Goal: Transaction & Acquisition: Purchase product/service

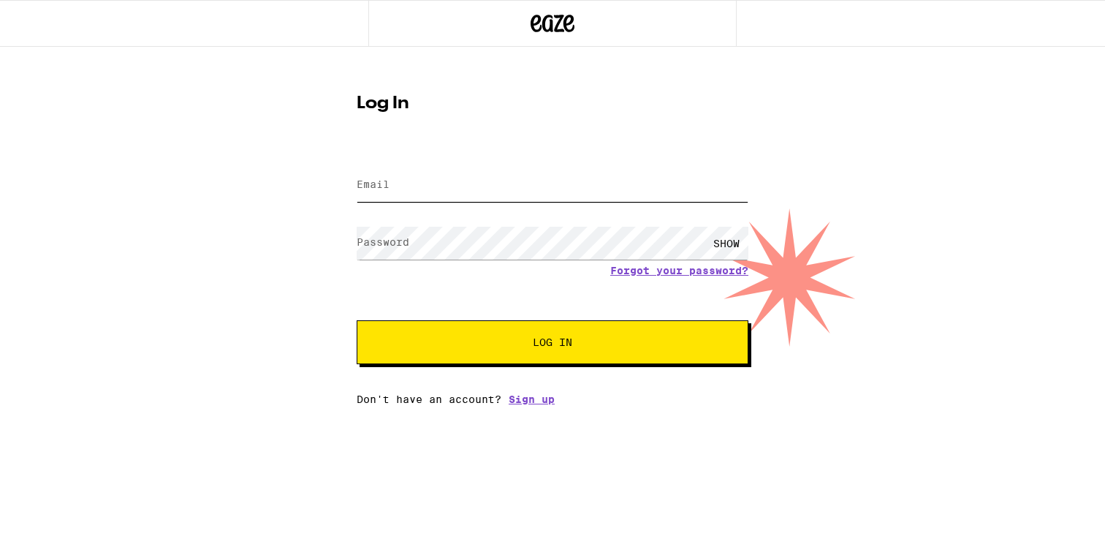
type input "todd@bollenbach.com"
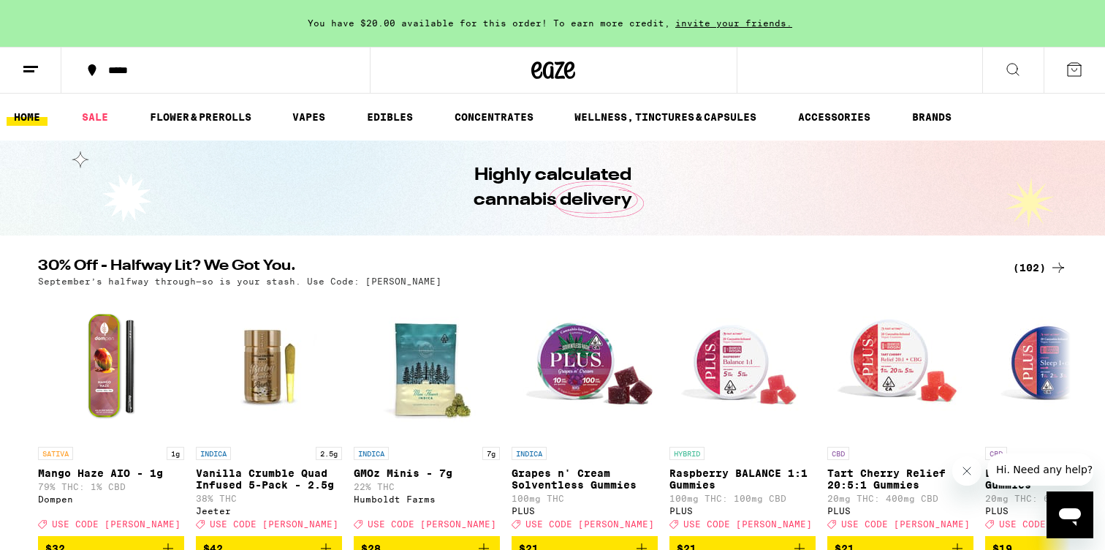
click at [1039, 267] on div "(102)" at bounding box center [1040, 268] width 54 height 18
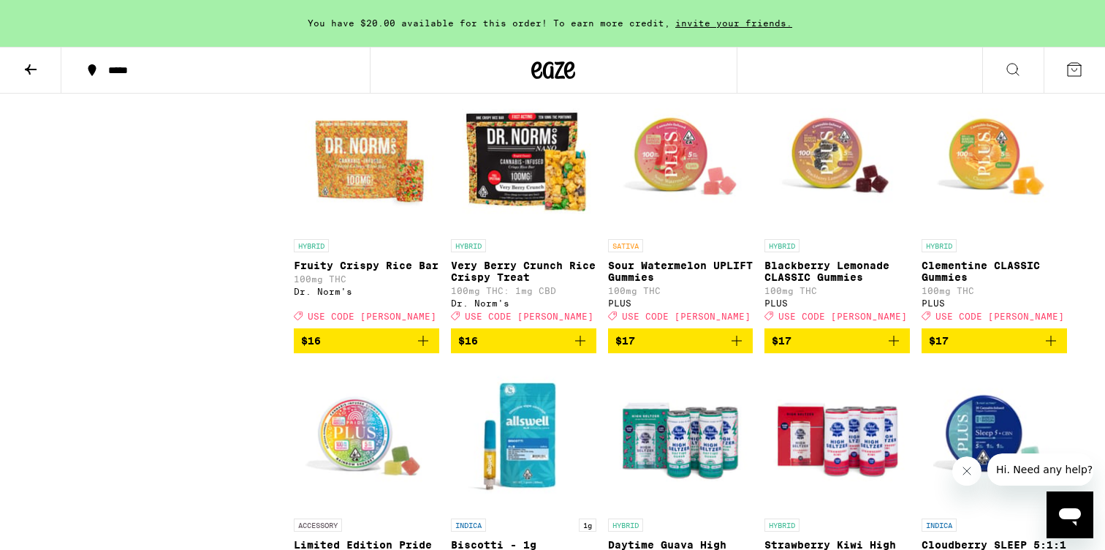
scroll to position [1851, 0]
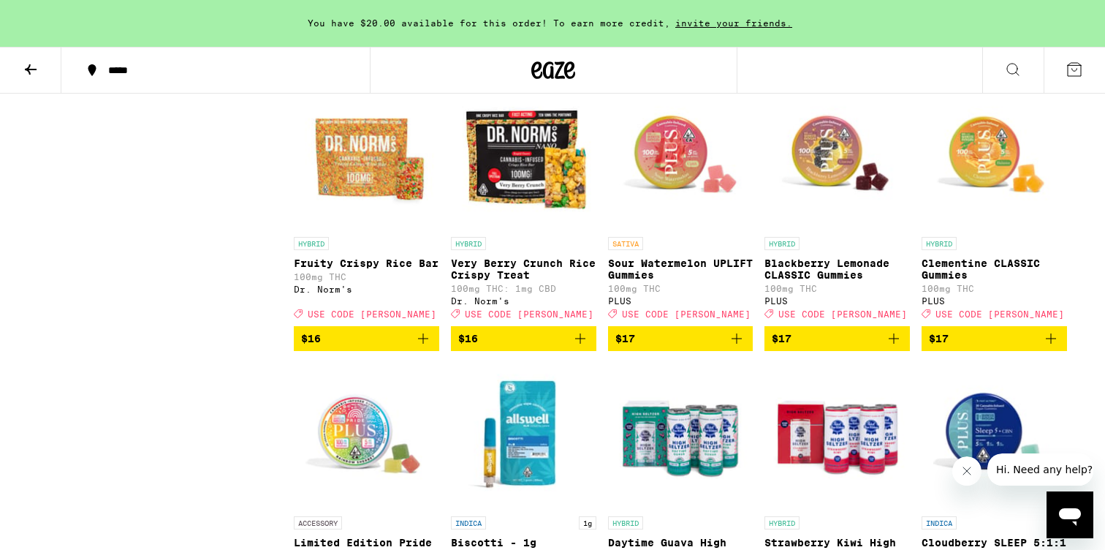
click at [680, 347] on span "$17" at bounding box center [680, 339] width 131 height 18
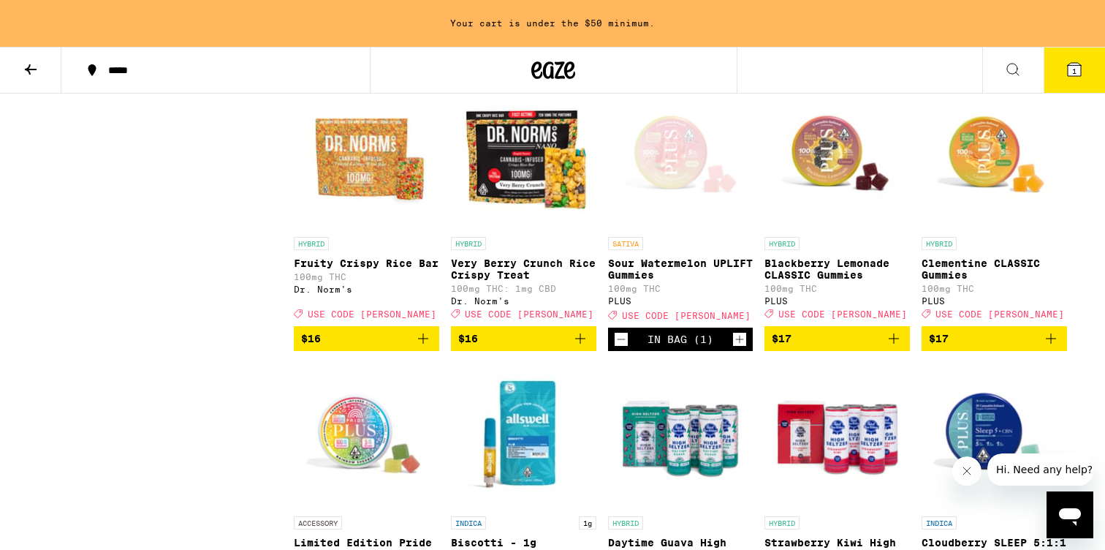
click at [1077, 75] on icon at bounding box center [1074, 69] width 13 height 13
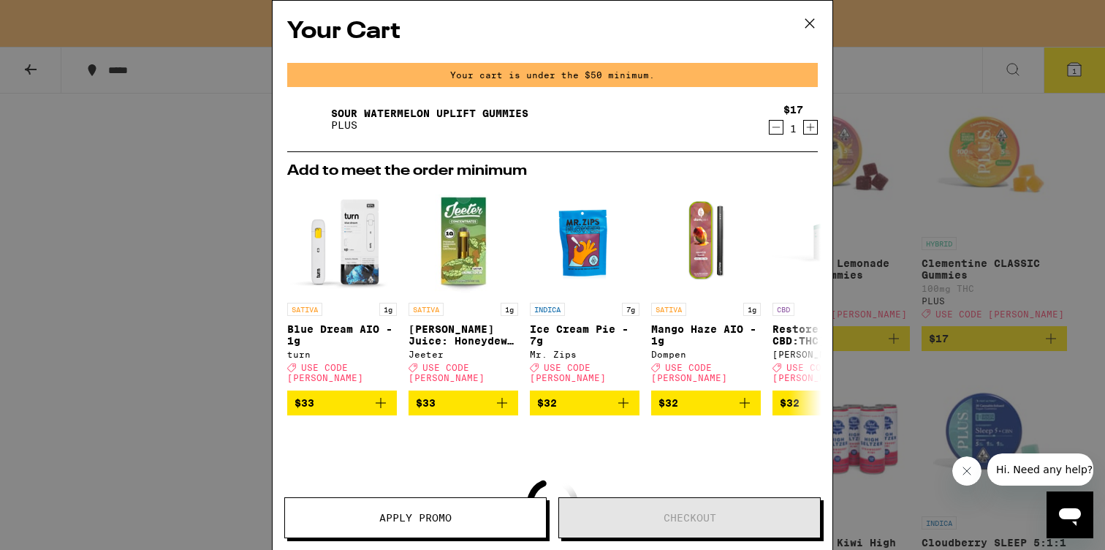
click at [815, 128] on icon "Increment" at bounding box center [810, 127] width 13 height 18
click at [727, 373] on span "USE CODE [PERSON_NAME]" at bounding box center [689, 372] width 76 height 20
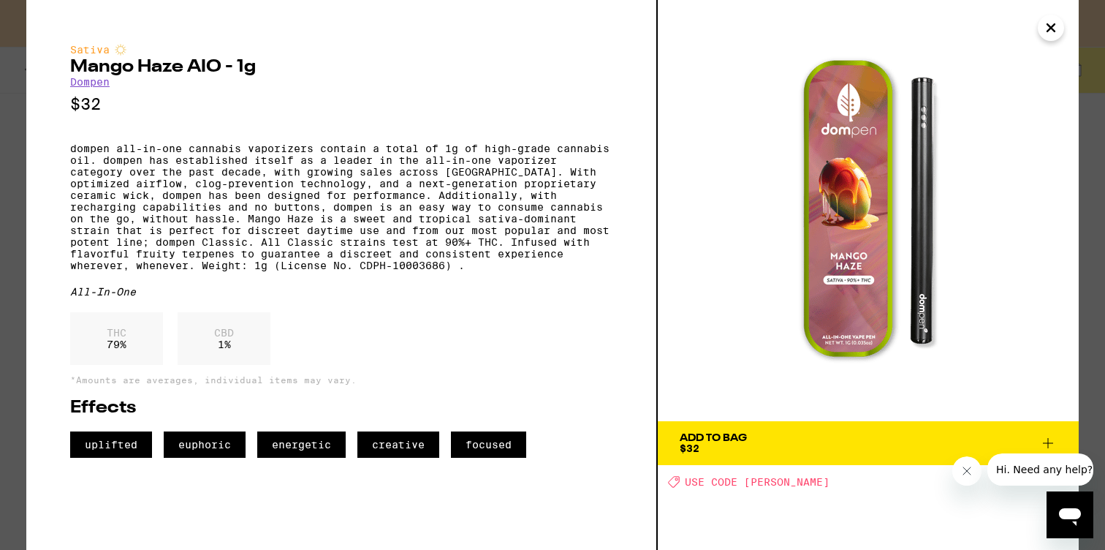
click at [727, 373] on img at bounding box center [868, 210] width 421 height 421
click at [760, 482] on span "USE CODE [PERSON_NAME]" at bounding box center [757, 482] width 145 height 12
copy span "LITTY"
click at [1052, 23] on icon "Close" at bounding box center [1051, 28] width 18 height 22
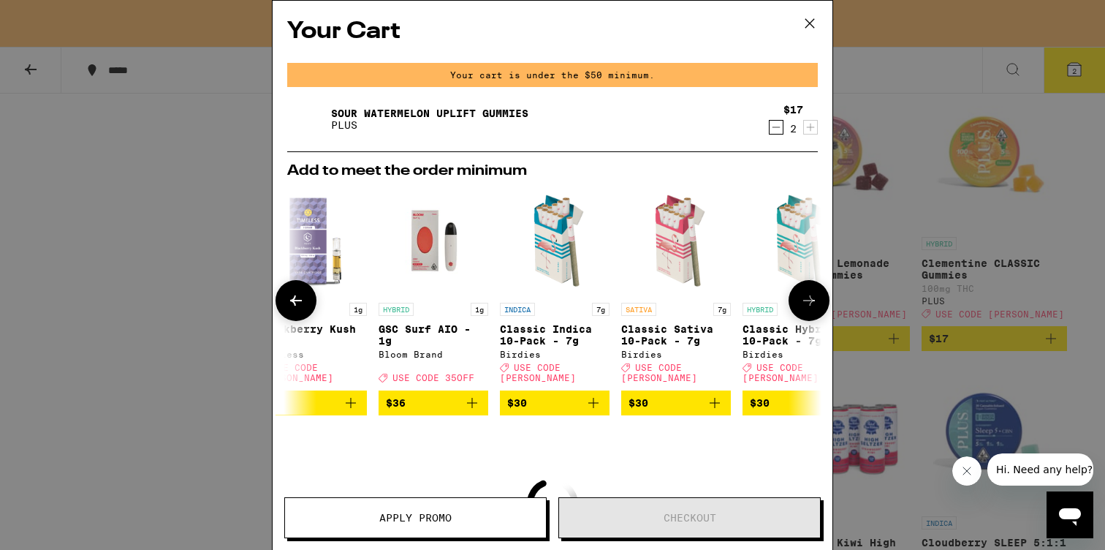
scroll to position [0, 683]
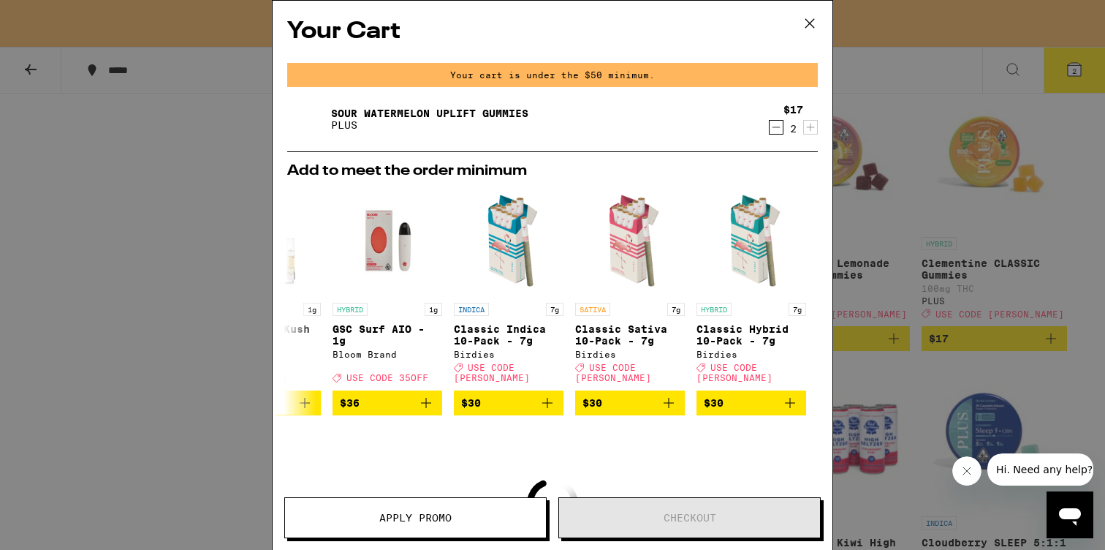
click at [811, 20] on icon at bounding box center [810, 23] width 22 height 22
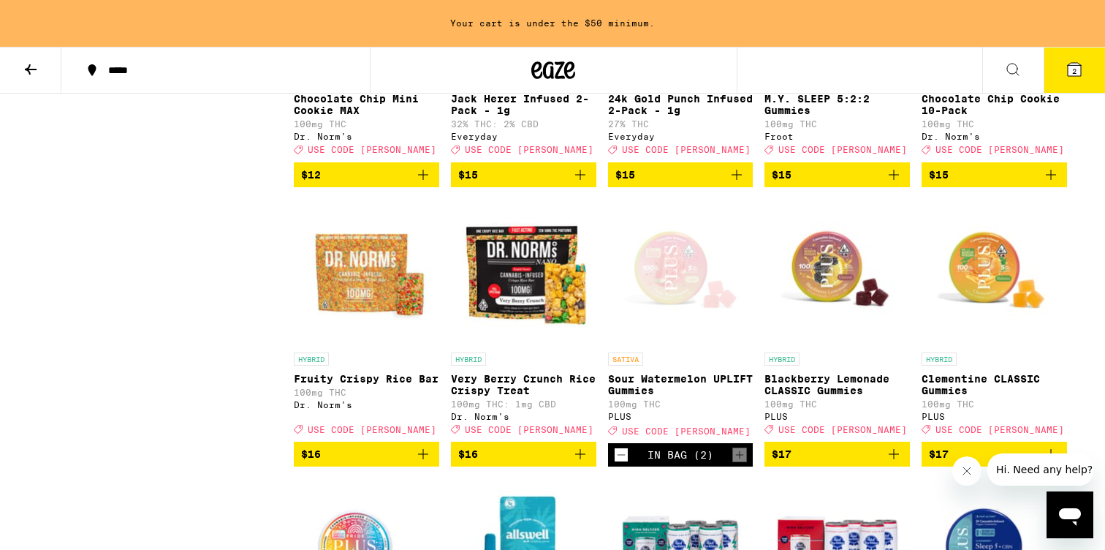
scroll to position [1727, 0]
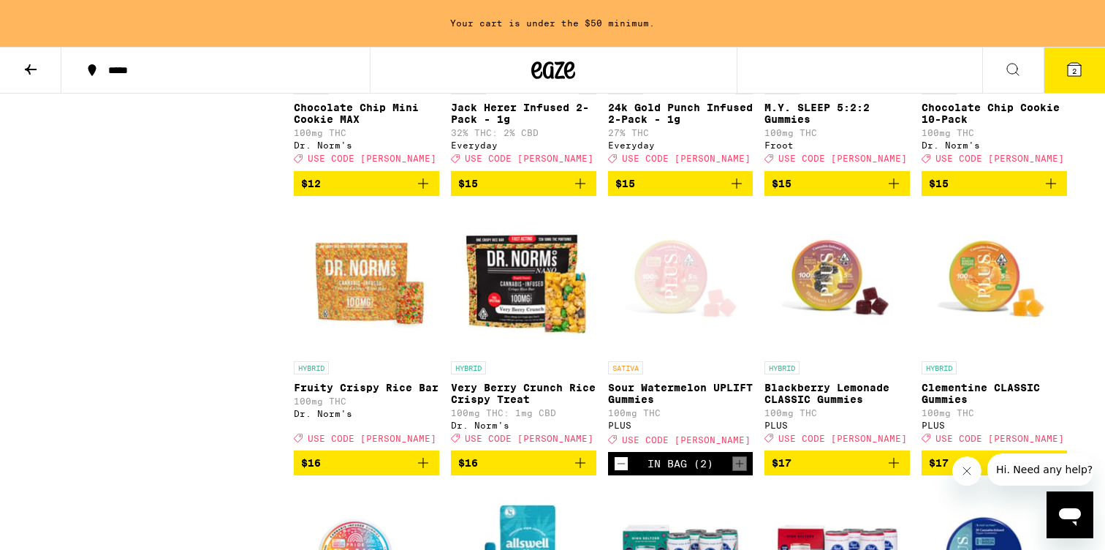
click at [1072, 70] on span "2" at bounding box center [1074, 71] width 4 height 9
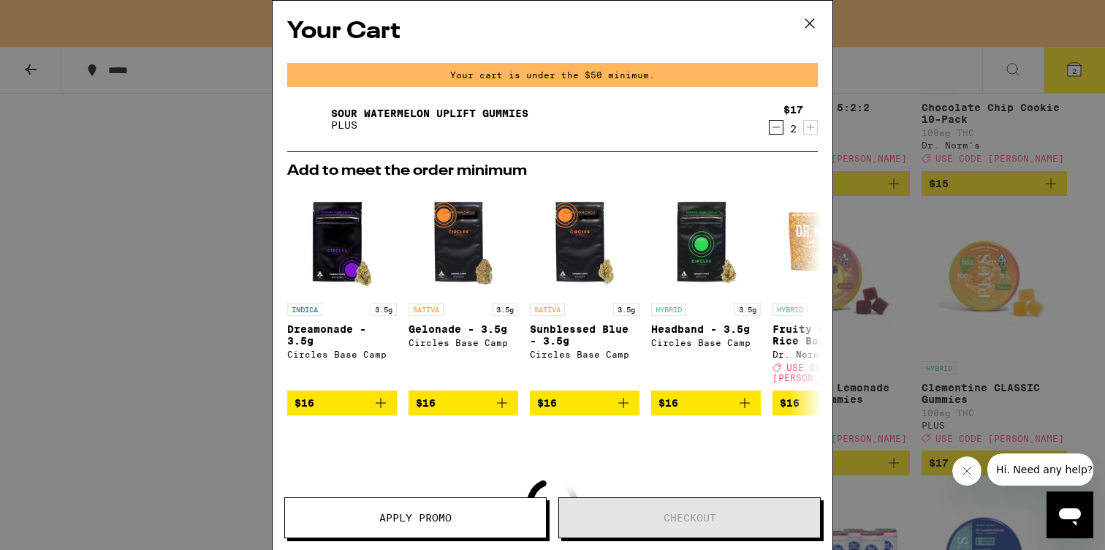
click at [502, 525] on button "Apply Promo" at bounding box center [415, 517] width 262 height 41
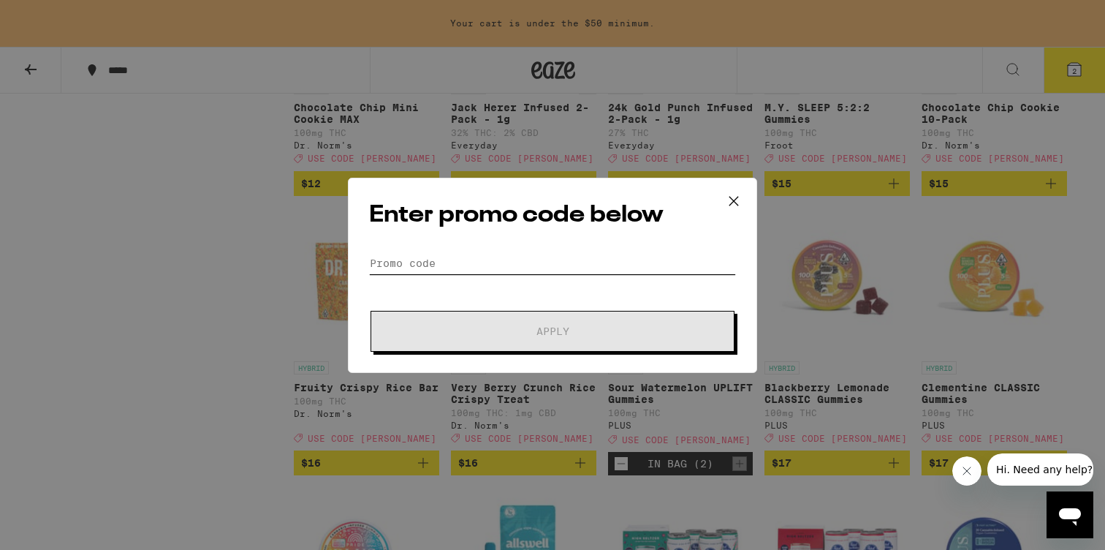
click at [552, 261] on input "Promo Code" at bounding box center [552, 263] width 367 height 22
paste input "LITTY"
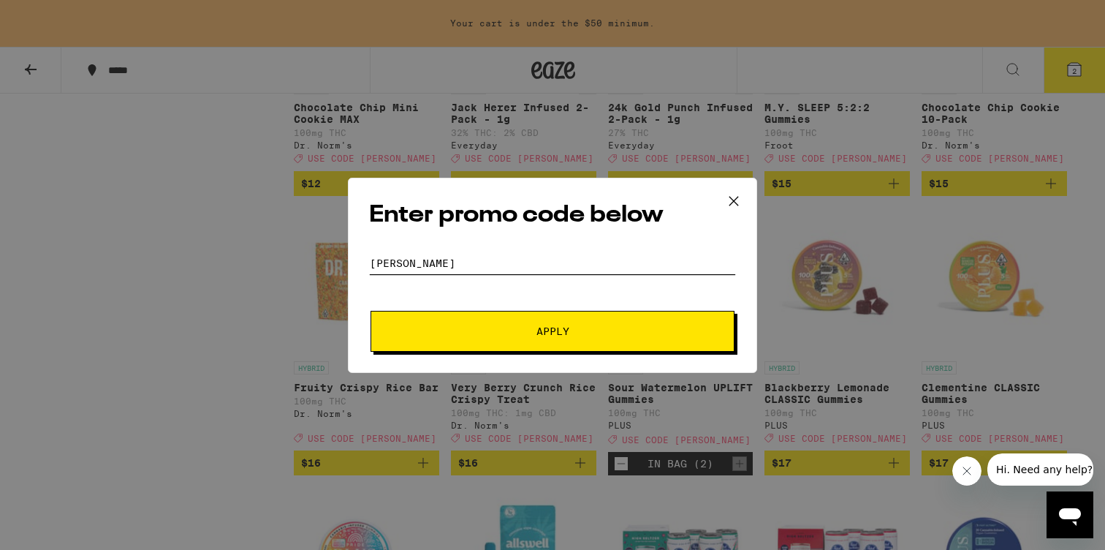
type input "LITTY"
click at [550, 331] on span "Apply" at bounding box center [552, 331] width 33 height 10
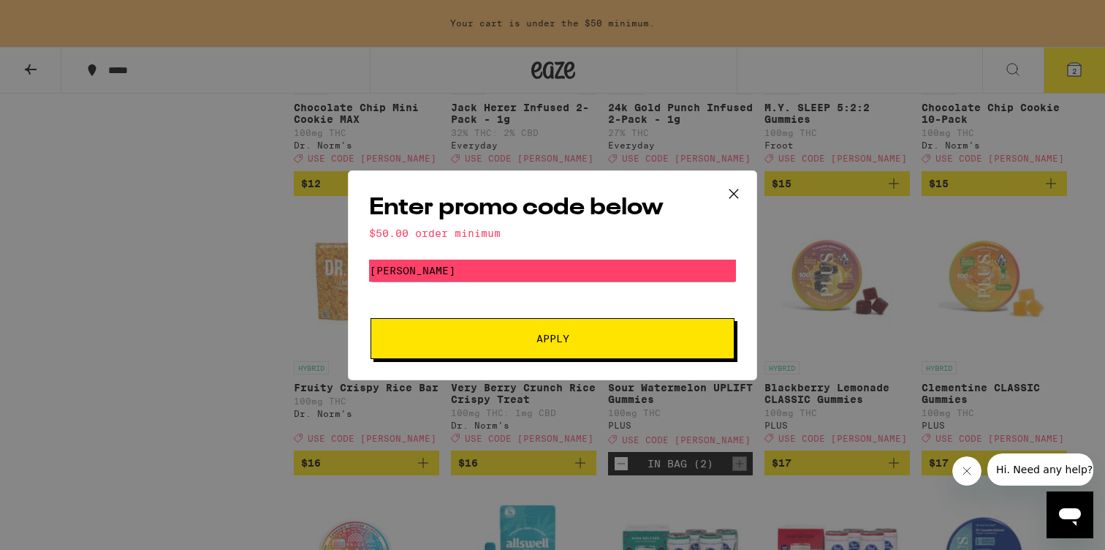
click at [735, 193] on icon at bounding box center [734, 194] width 22 height 22
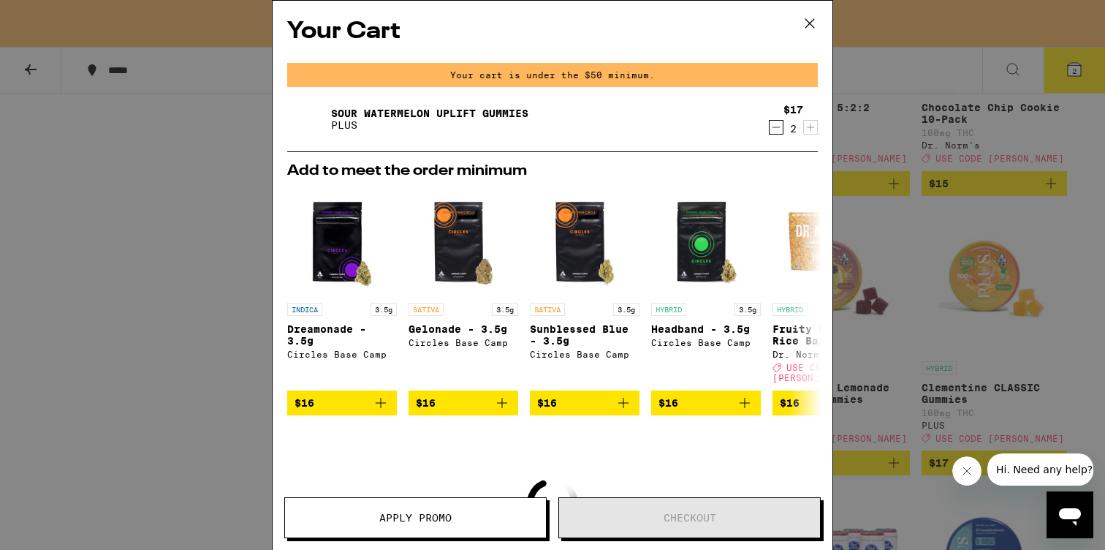
click at [812, 26] on icon at bounding box center [809, 23] width 9 height 9
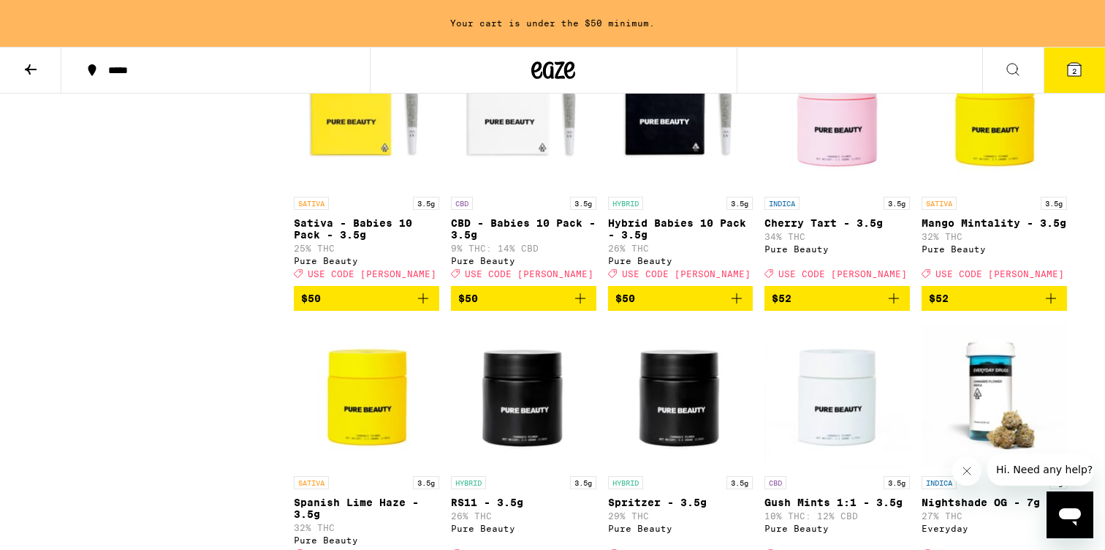
scroll to position [4975, 0]
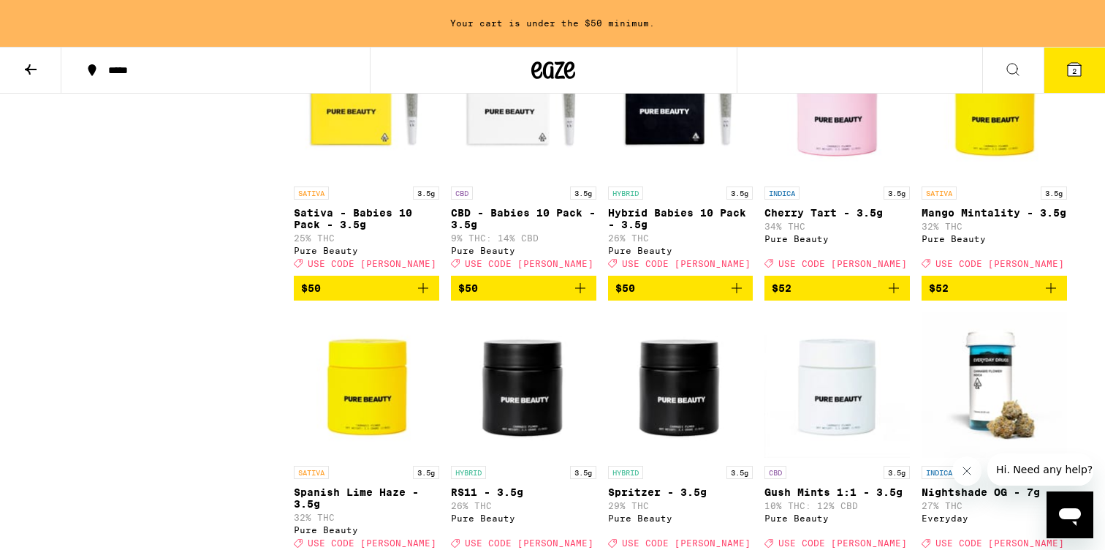
click at [1071, 73] on icon at bounding box center [1074, 69] width 13 height 13
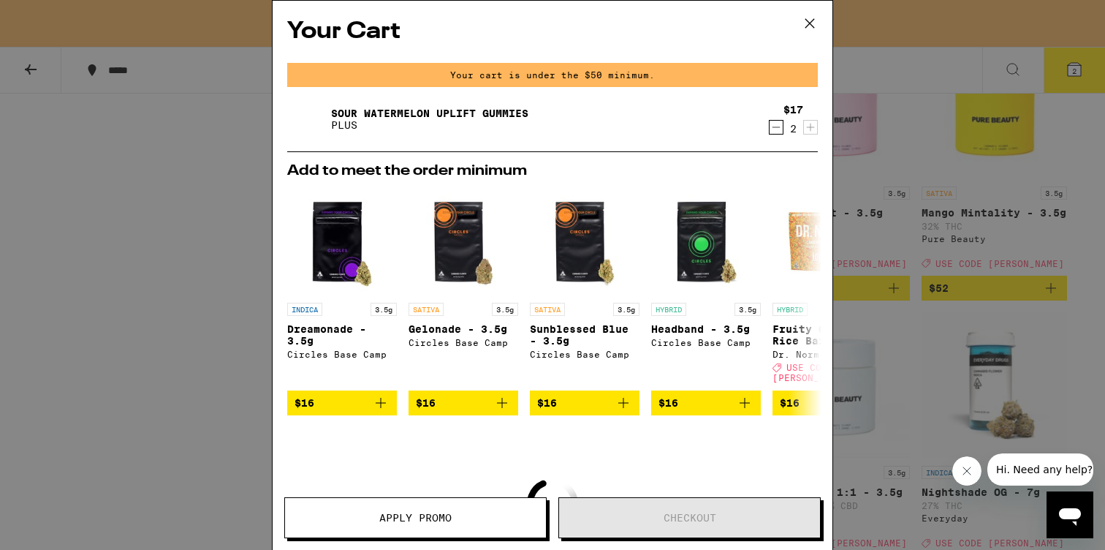
click at [812, 29] on icon at bounding box center [810, 23] width 22 height 22
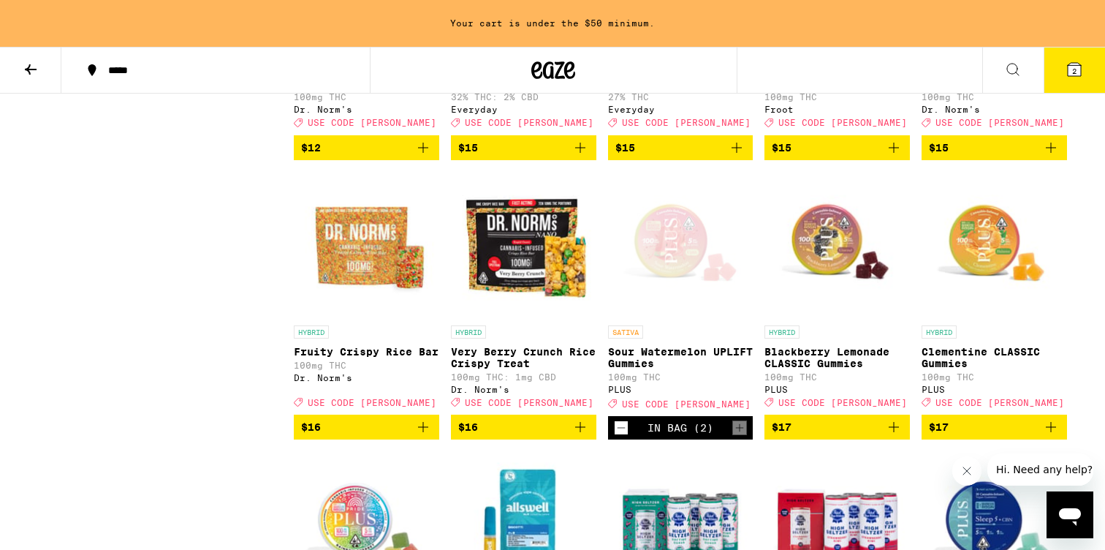
scroll to position [1761, 0]
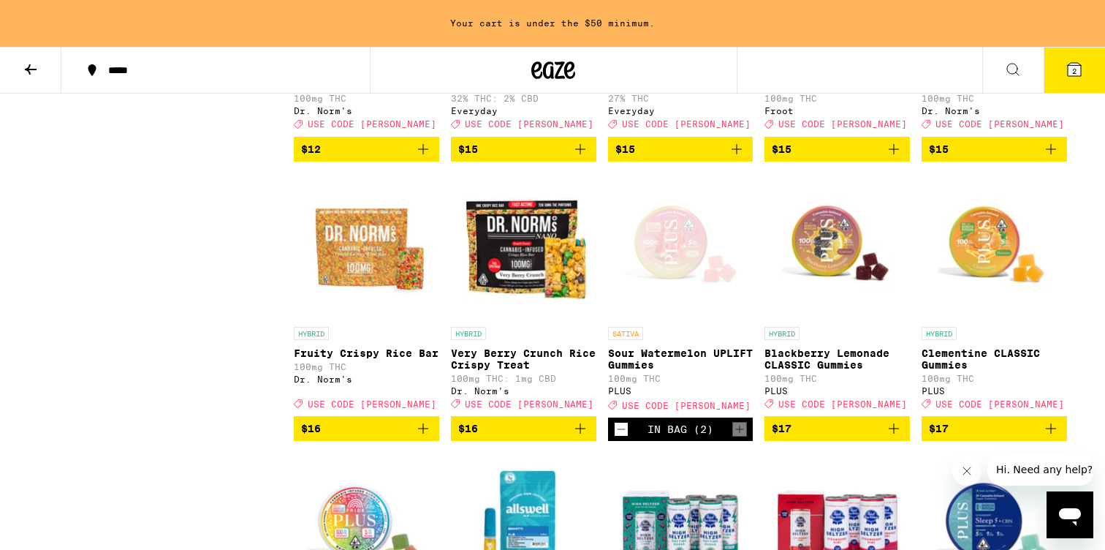
click at [650, 371] on p "Sour Watermelon UPLIFT Gummies" at bounding box center [680, 358] width 145 height 23
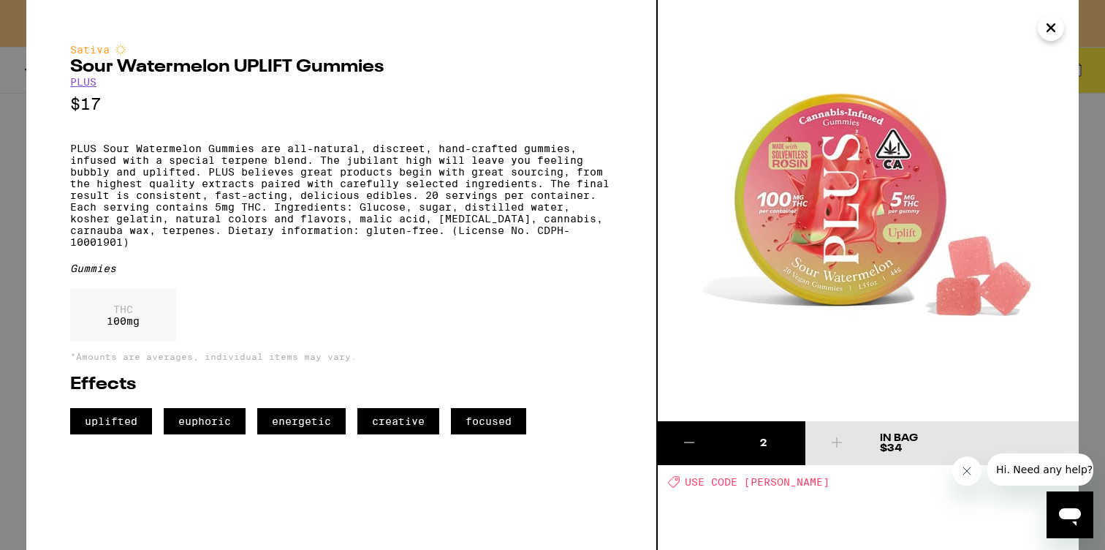
click at [962, 468] on icon "Close message from company" at bounding box center [967, 471] width 12 height 12
click at [1054, 31] on icon "Close" at bounding box center [1050, 27] width 7 height 7
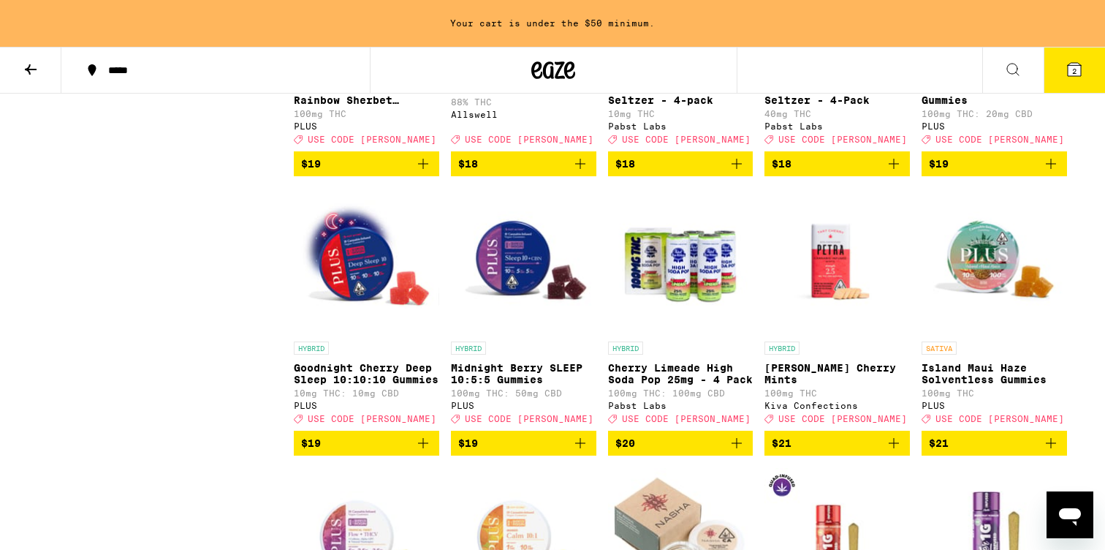
scroll to position [2306, 0]
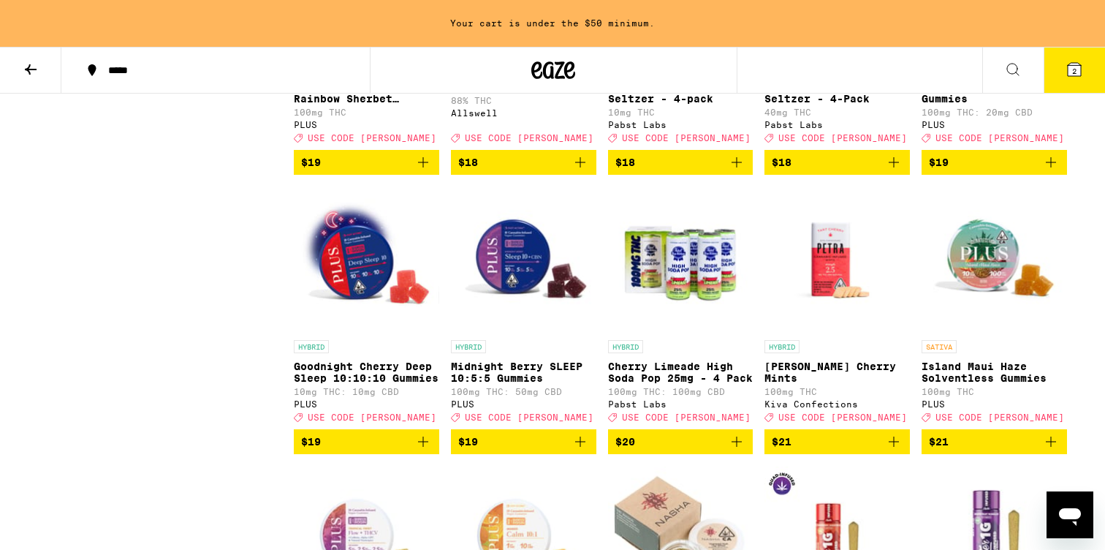
click at [1076, 69] on span "2" at bounding box center [1074, 71] width 4 height 9
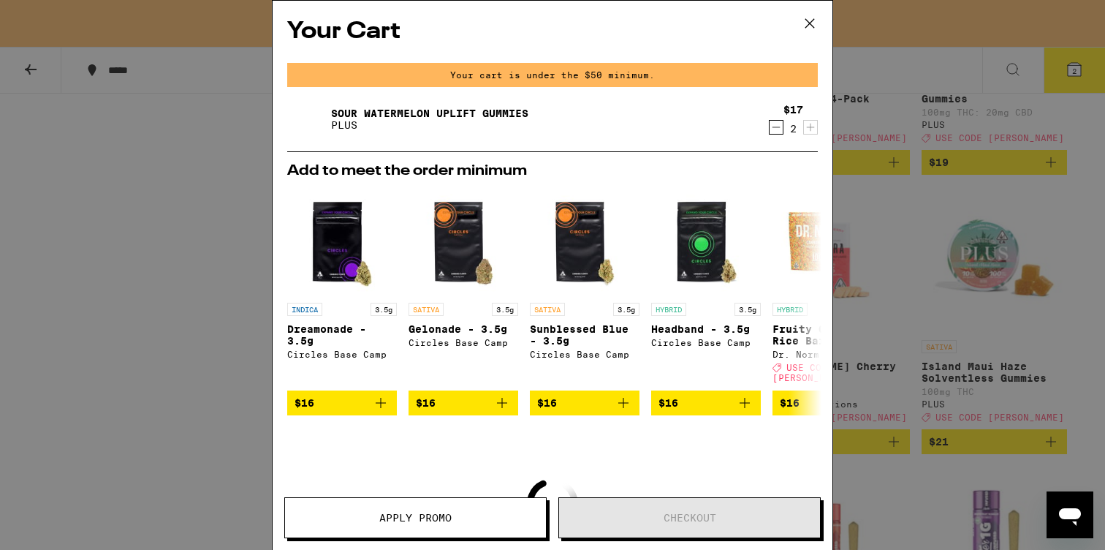
click at [814, 26] on icon at bounding box center [810, 23] width 22 height 22
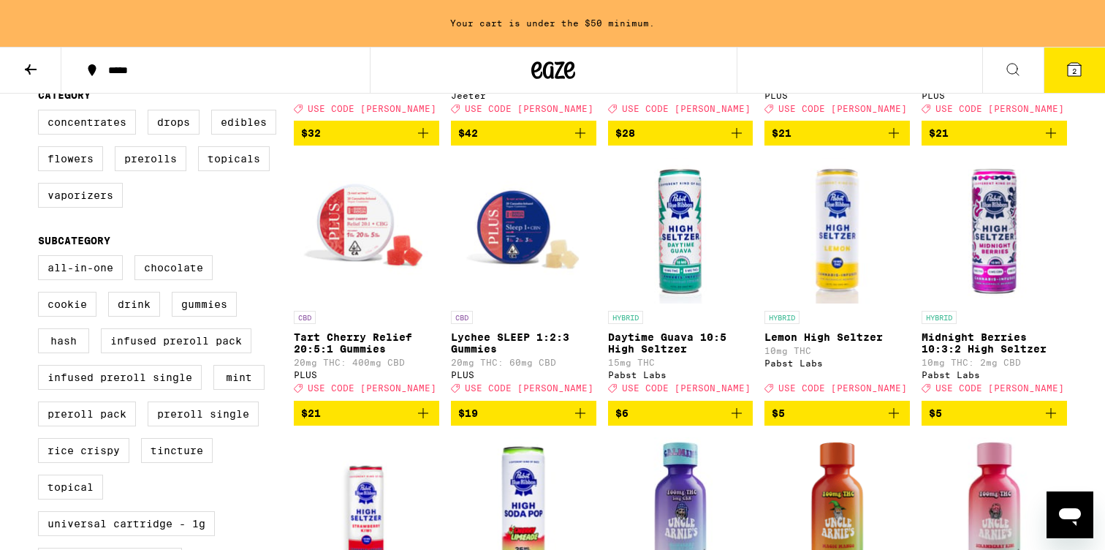
scroll to position [382, 0]
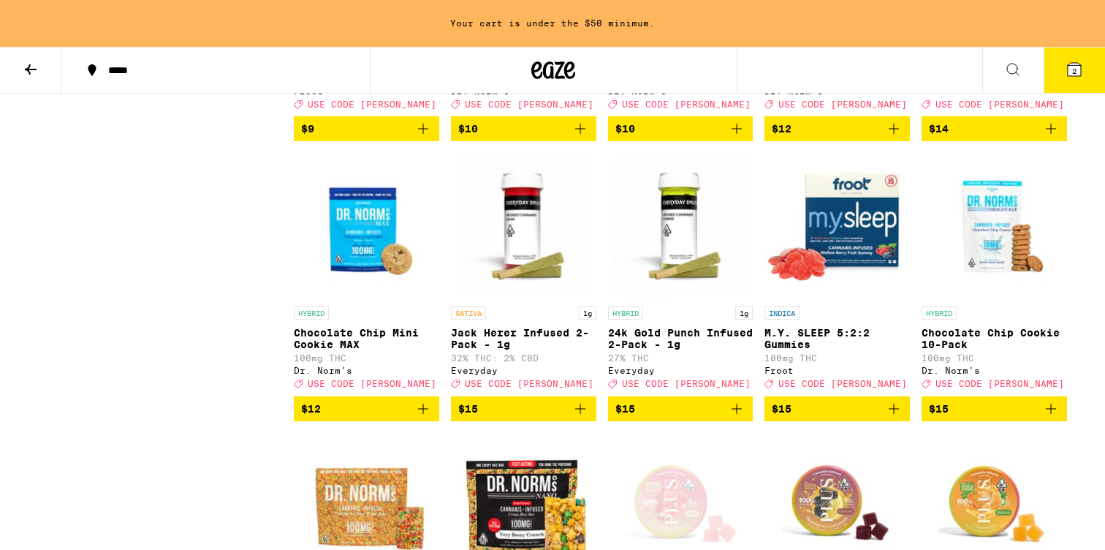
scroll to position [1519, 0]
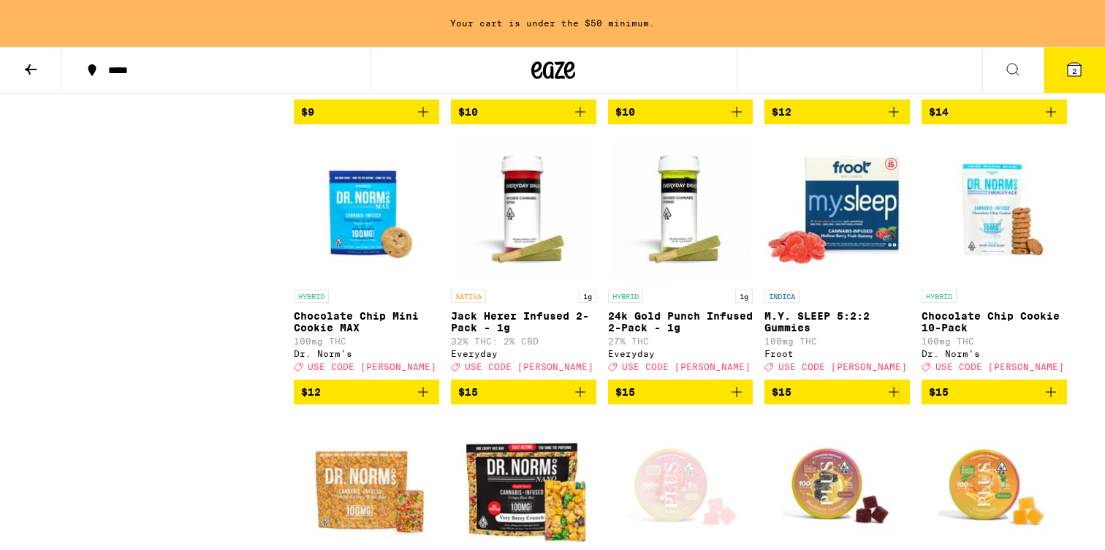
click at [1085, 69] on button "2" at bounding box center [1074, 70] width 61 height 45
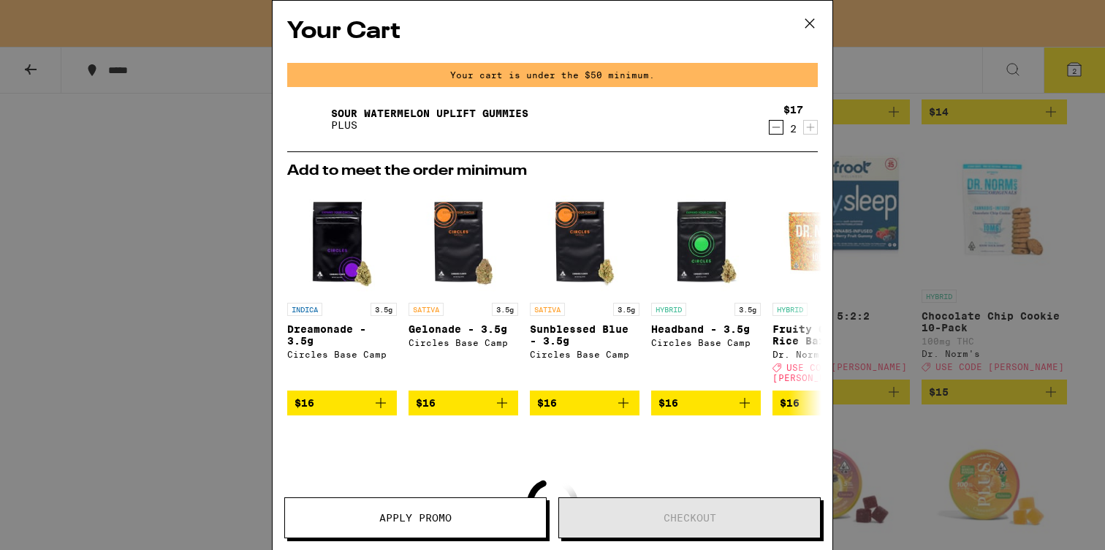
click at [808, 21] on icon at bounding box center [810, 23] width 22 height 22
